Goal: Task Accomplishment & Management: Use online tool/utility

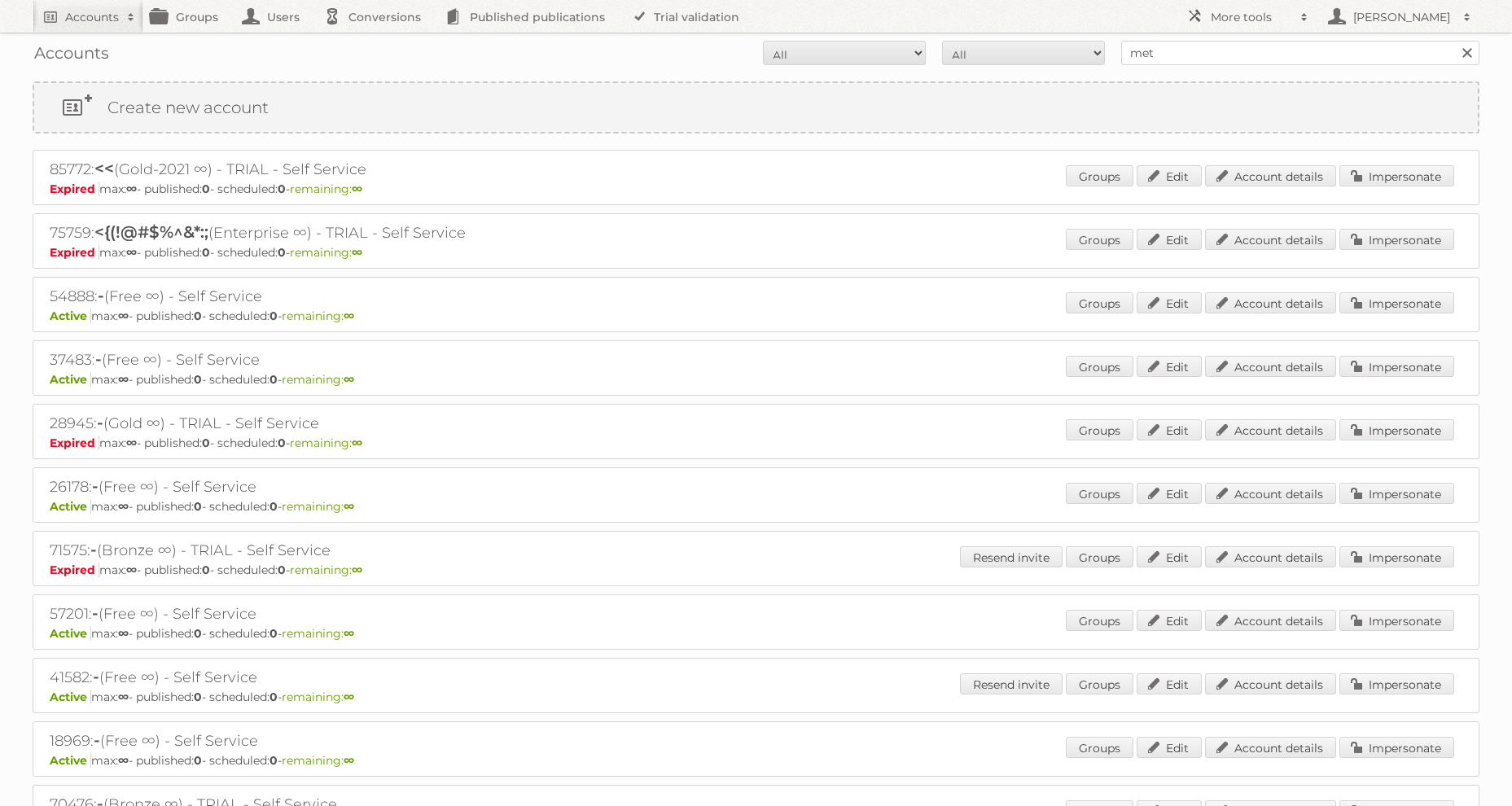
type input "metro AEBE"
click at [1454, 41] on input "Search" at bounding box center [1466, 53] width 25 height 25
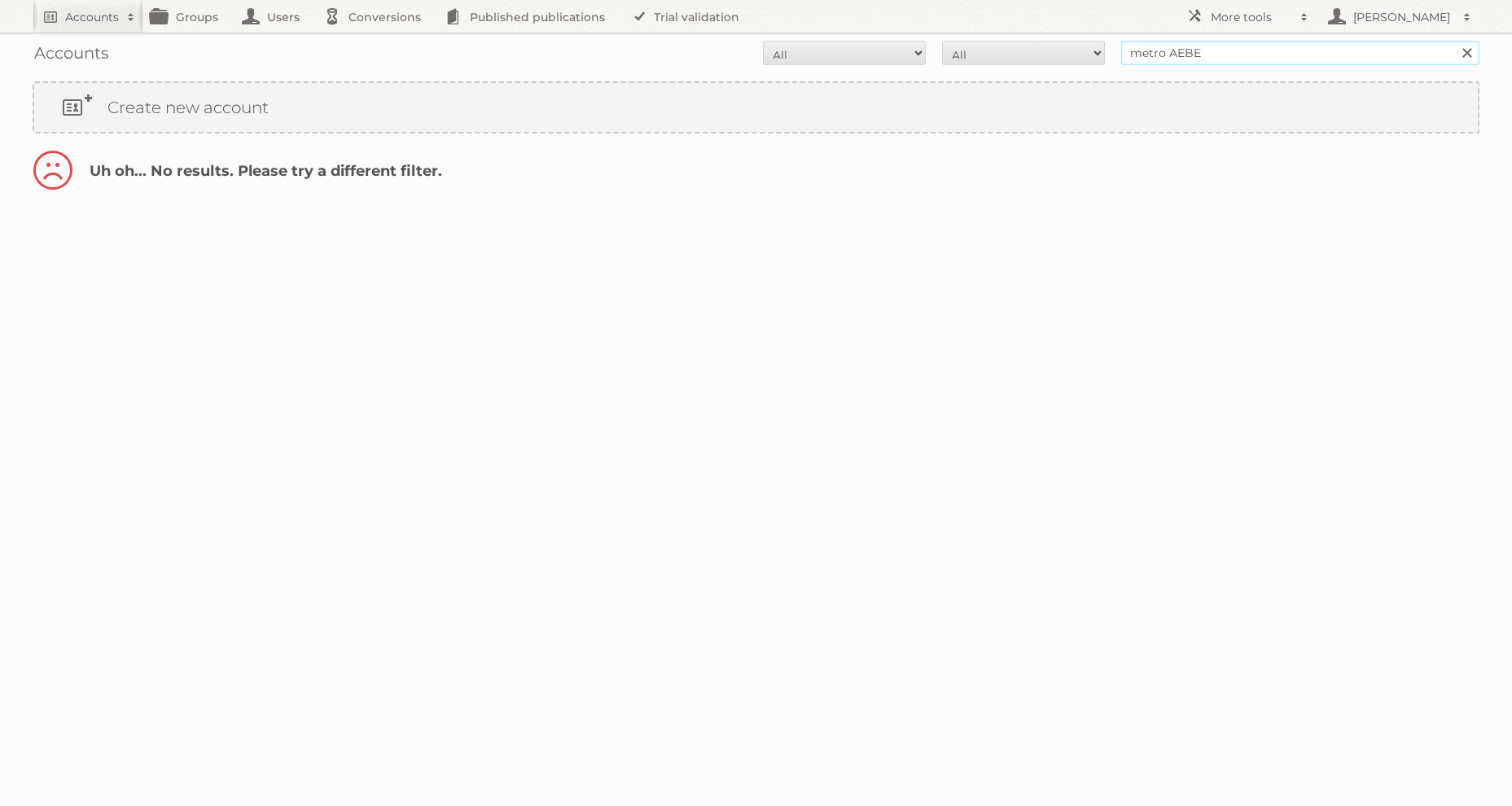
click at [1147, 52] on input "metro AEBE" at bounding box center [1301, 53] width 359 height 25
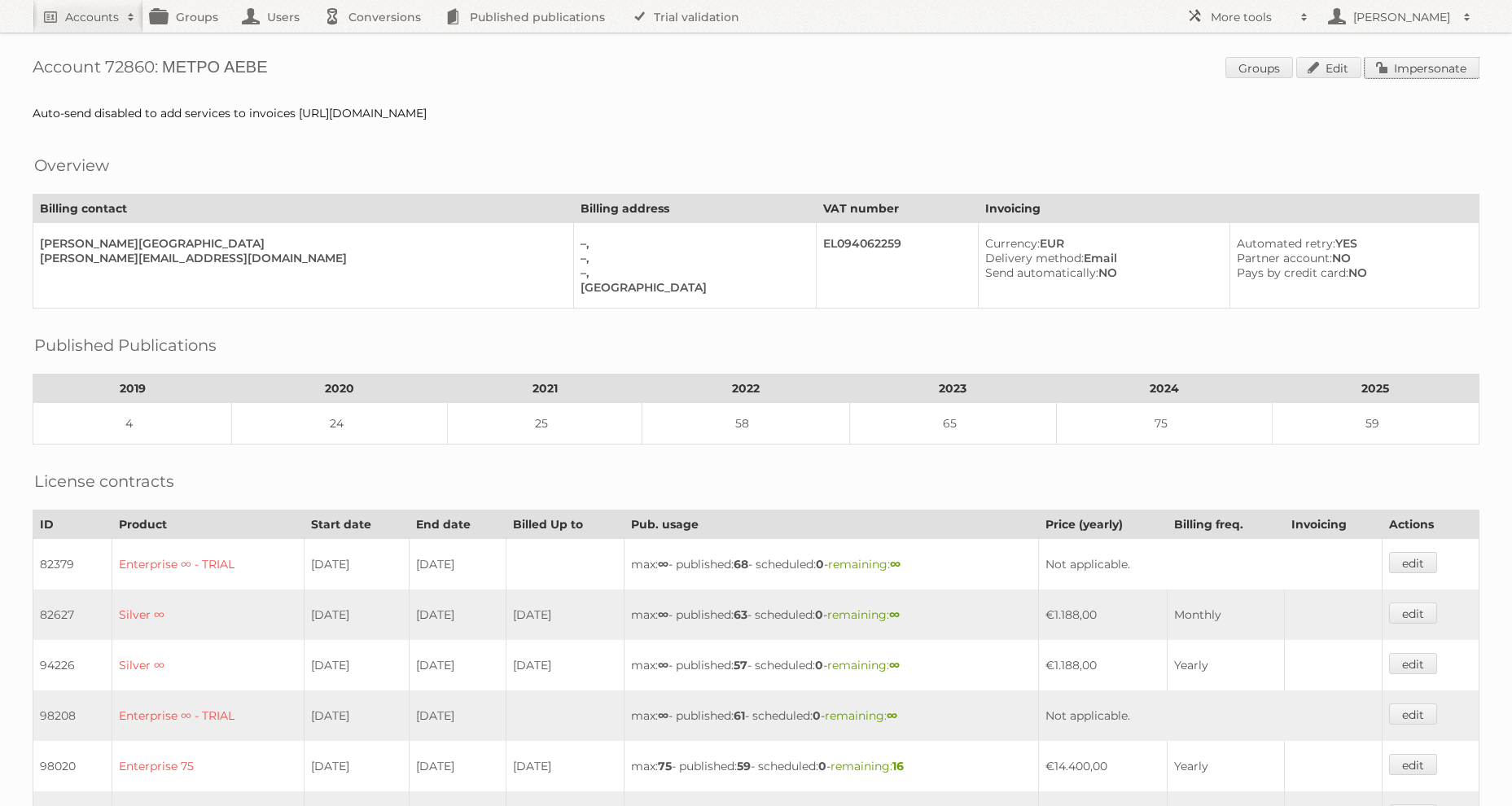
drag, startPoint x: 1395, startPoint y: 65, endPoint x: 1363, endPoint y: 68, distance: 32.1
click at [1396, 65] on link "Impersonate" at bounding box center [1422, 67] width 115 height 21
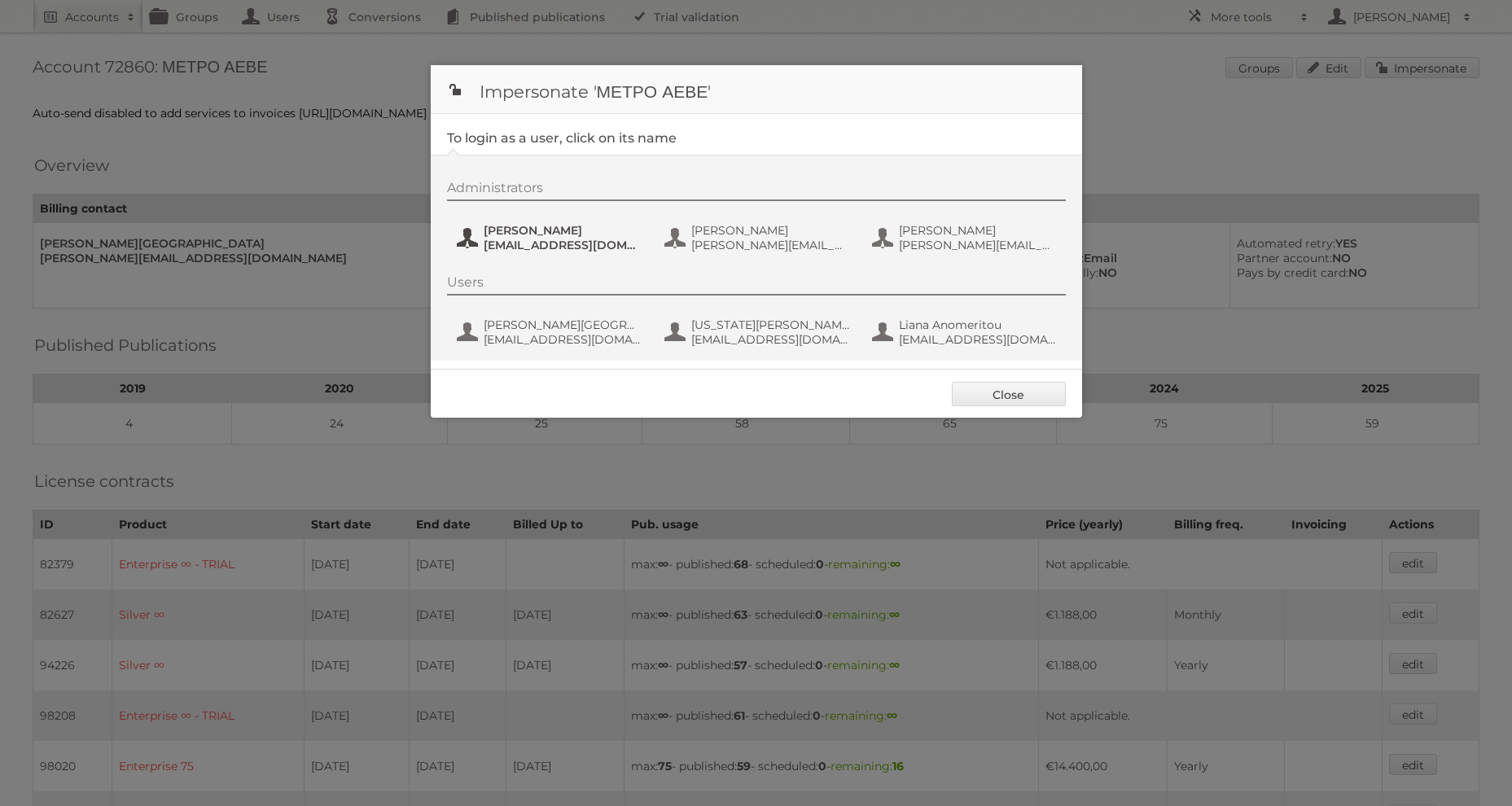
click at [549, 240] on span "[EMAIL_ADDRESS][DOMAIN_NAME]" at bounding box center [563, 245] width 158 height 15
